Goal: Navigation & Orientation: Find specific page/section

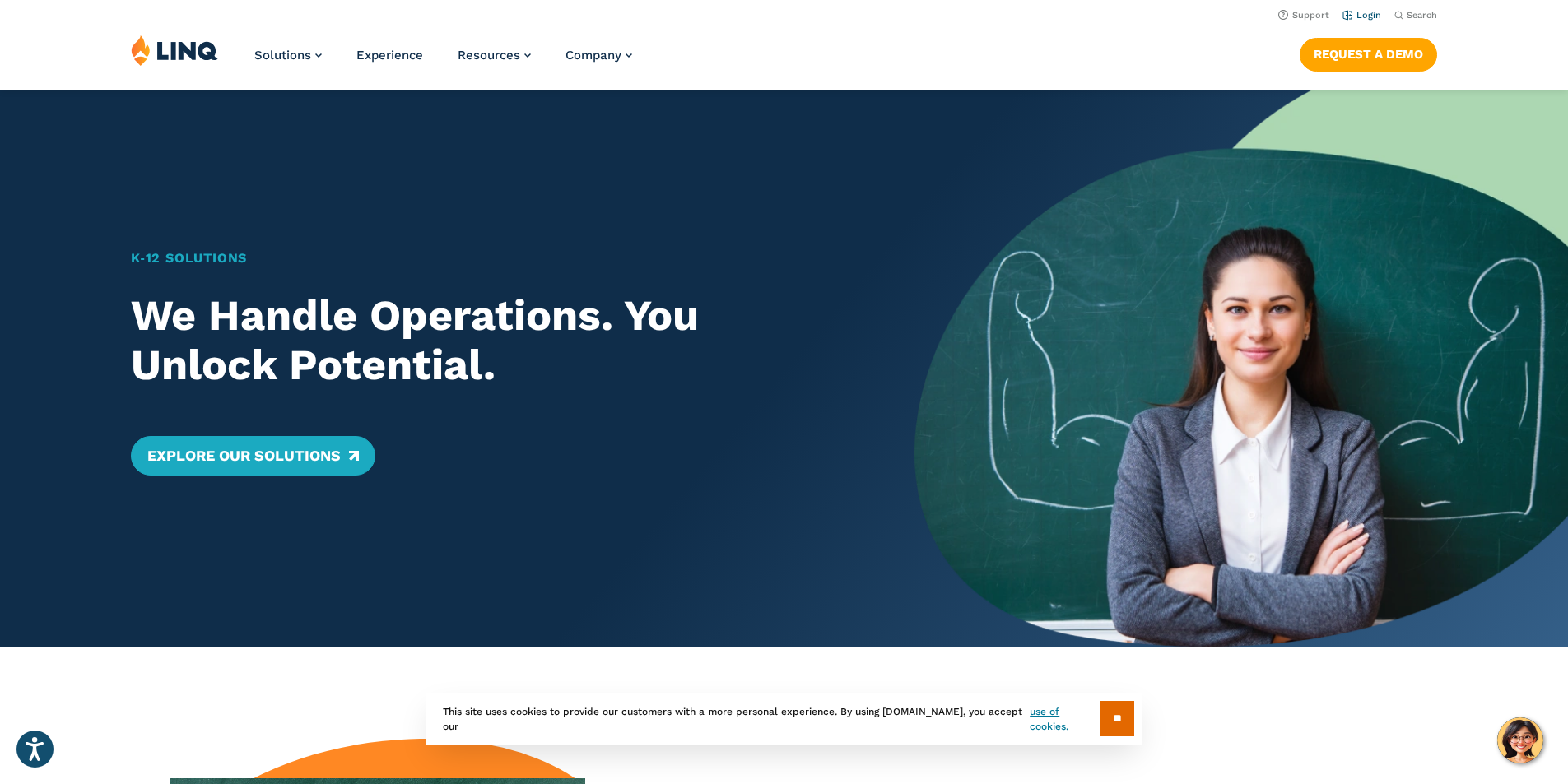
click at [1368, 15] on link "Login" at bounding box center [1361, 15] width 38 height 11
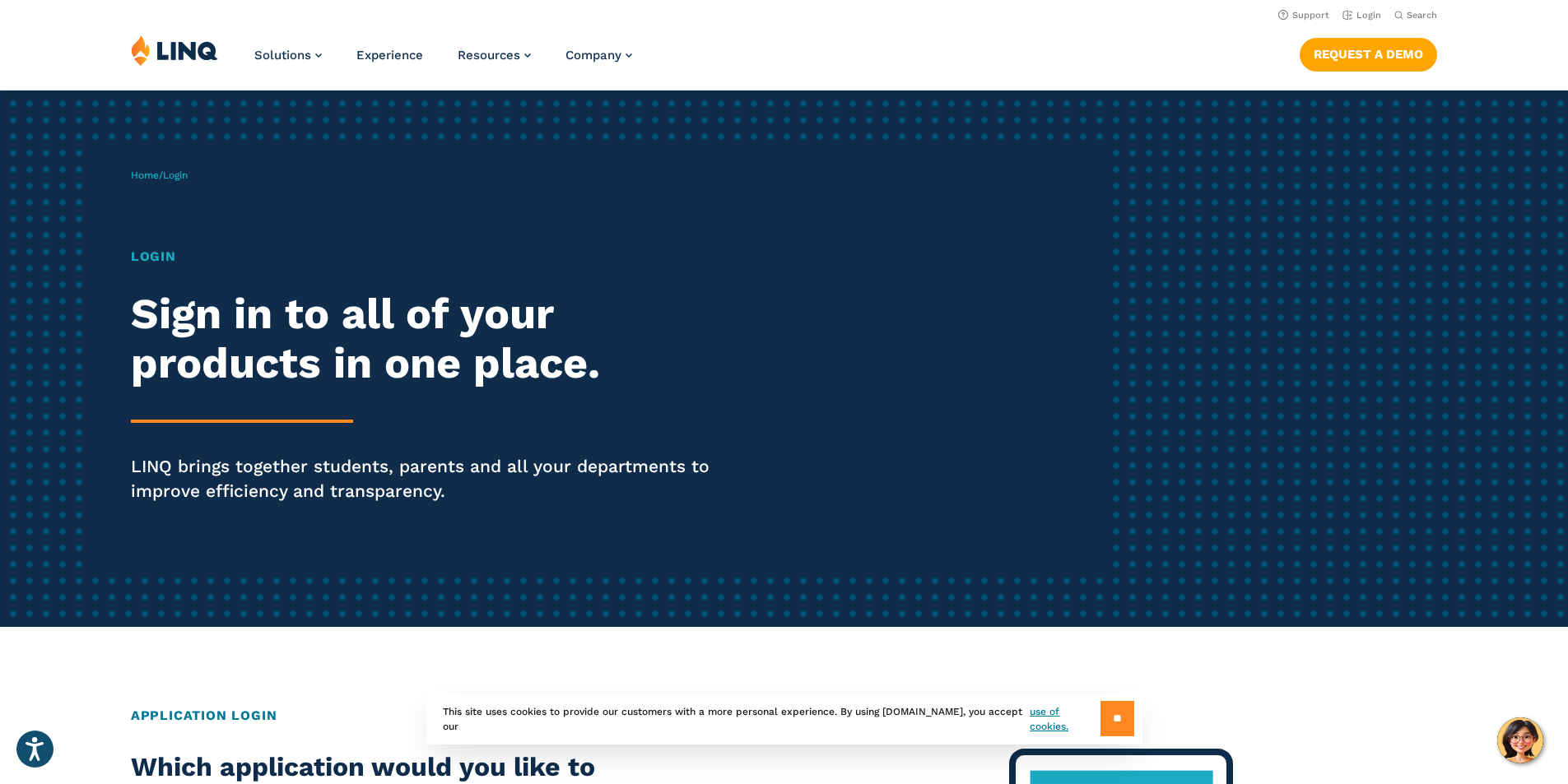
click at [1105, 724] on input "**" at bounding box center [1117, 718] width 34 height 35
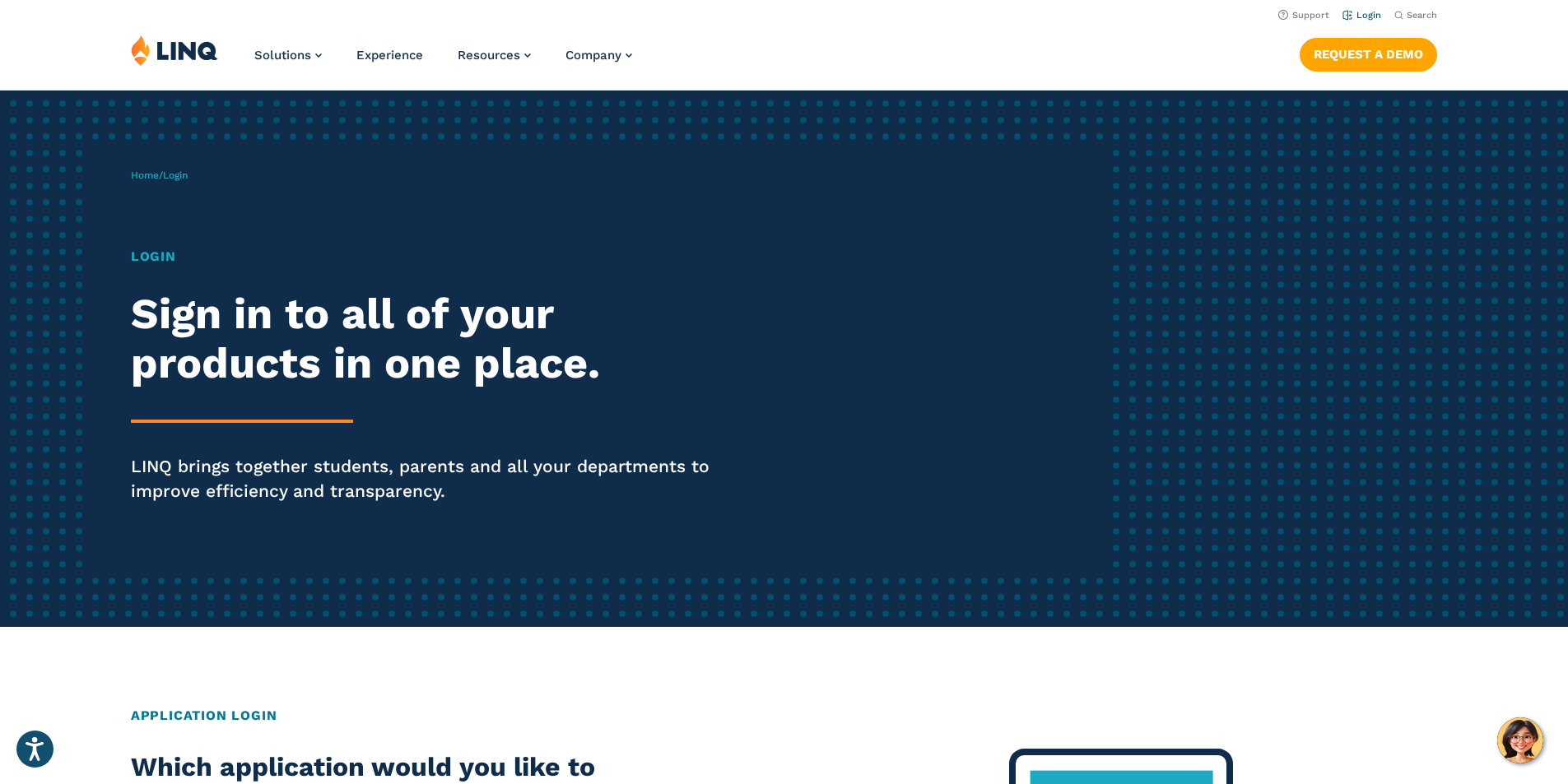
click at [1357, 11] on link "Login" at bounding box center [1361, 15] width 38 height 11
click at [1363, 10] on link "Login" at bounding box center [1361, 15] width 38 height 11
click at [1349, 11] on link "Login" at bounding box center [1361, 15] width 38 height 11
click at [1366, 21] on li "Login" at bounding box center [1361, 14] width 38 height 18
click at [1365, 15] on link "Login" at bounding box center [1361, 15] width 38 height 11
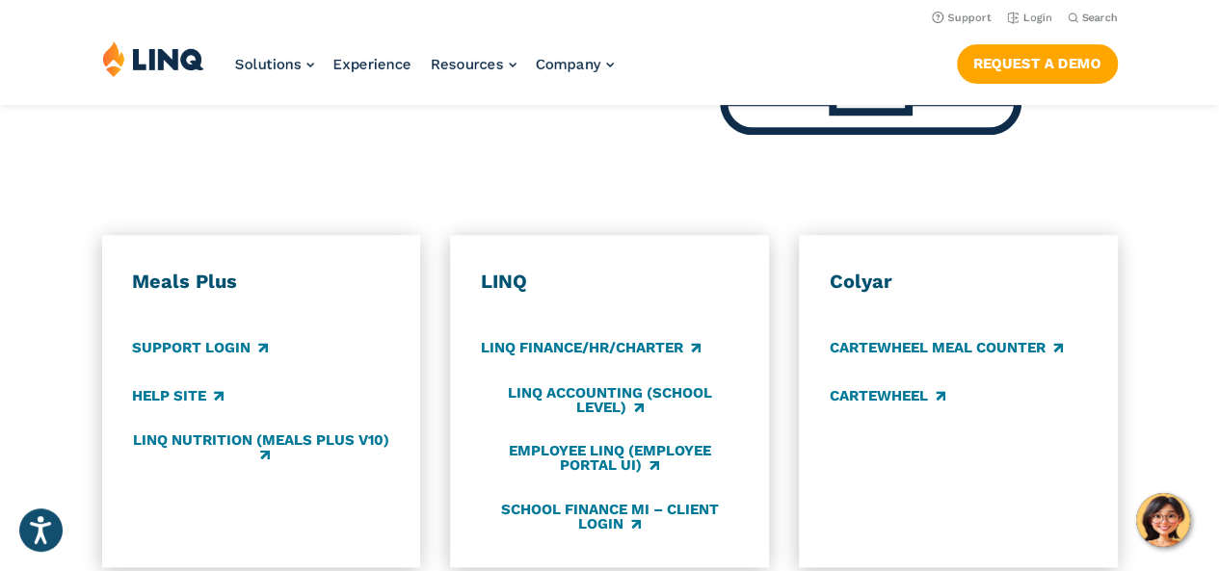
scroll to position [964, 0]
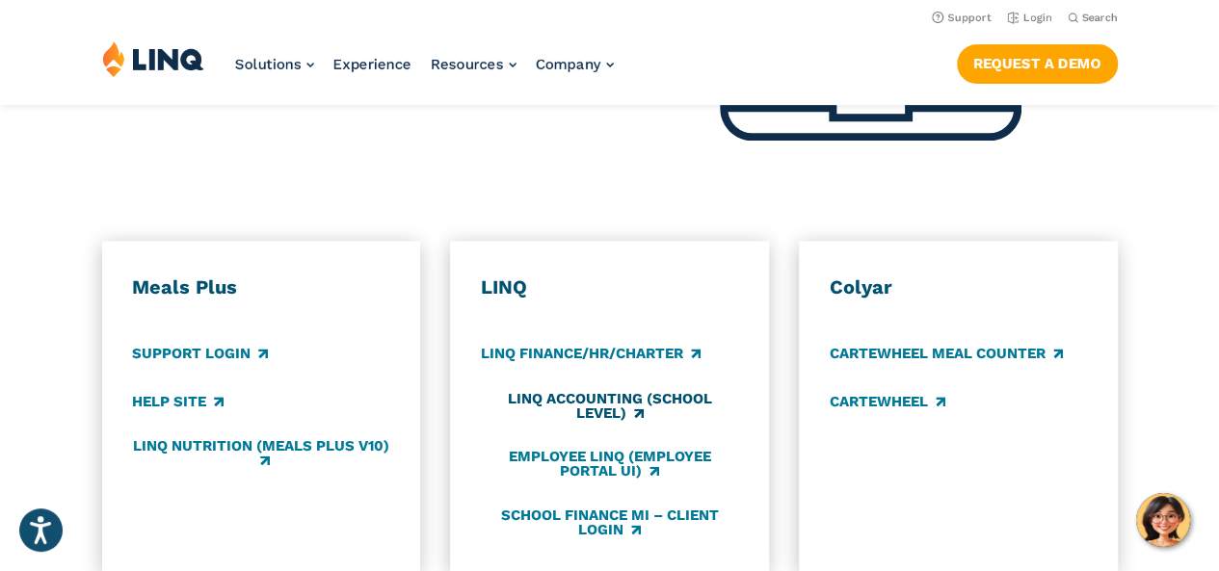
click at [601, 391] on link "LINQ Accounting (school level)" at bounding box center [609, 407] width 257 height 32
click at [597, 507] on link "School Finance MI – Client Login" at bounding box center [609, 523] width 257 height 32
click at [170, 344] on link "Support Login" at bounding box center [200, 354] width 136 height 21
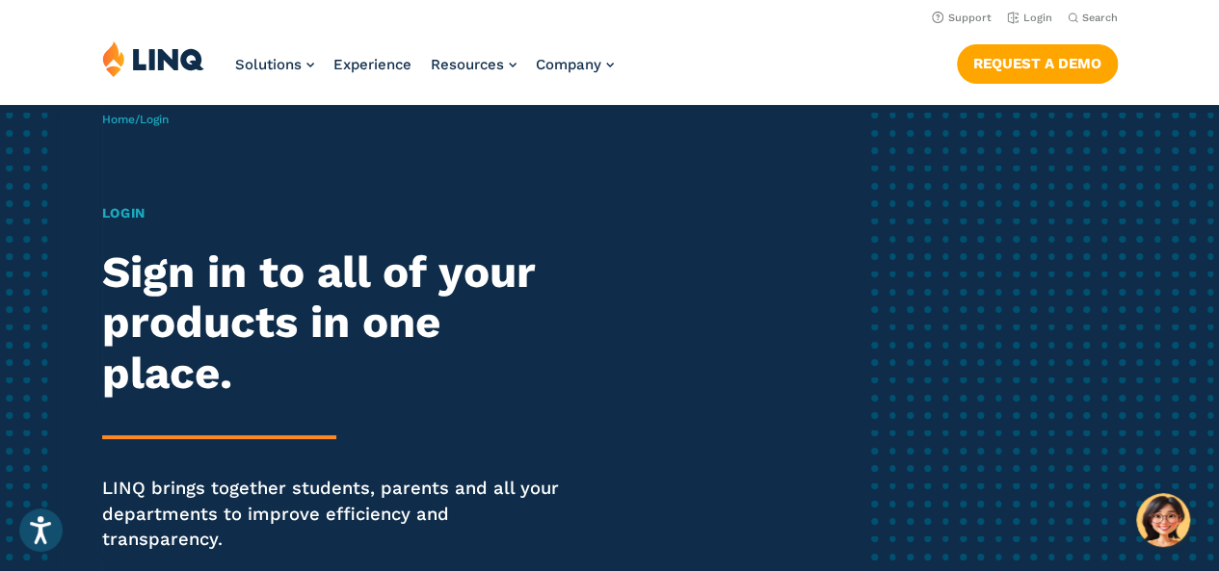
scroll to position [0, 0]
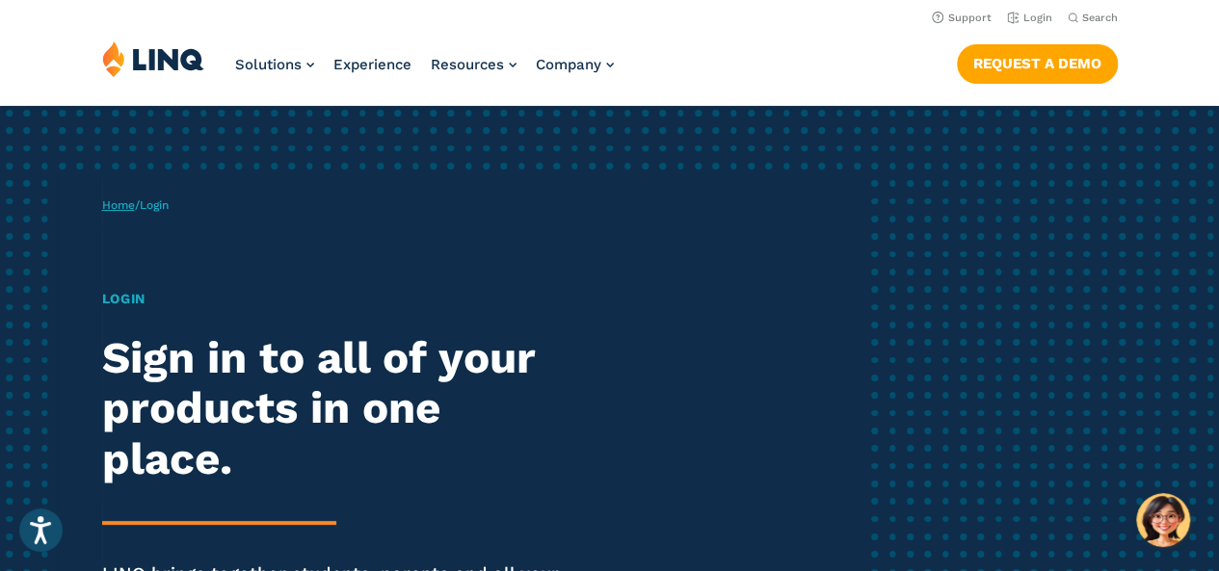
click at [120, 203] on link "Home" at bounding box center [118, 205] width 33 height 13
